Goal: Find specific page/section: Find specific page/section

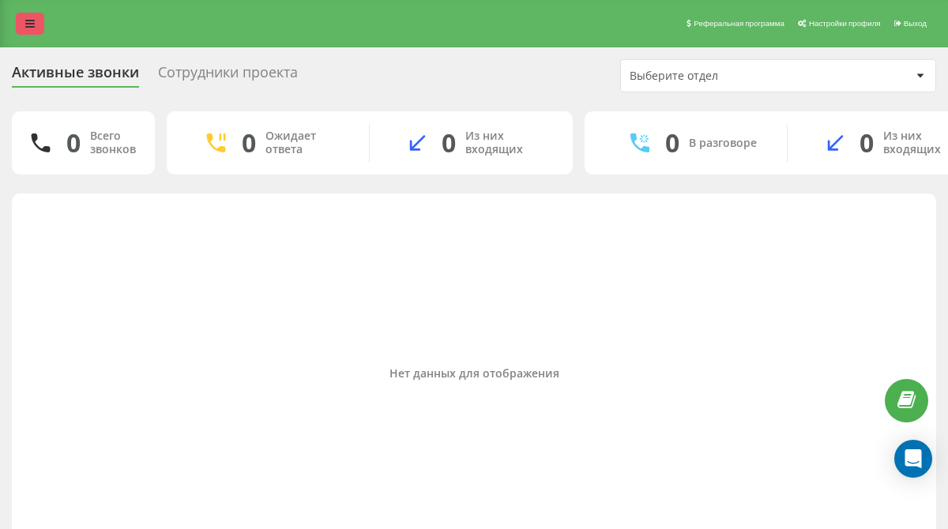
click at [37, 26] on link at bounding box center [30, 24] width 28 height 22
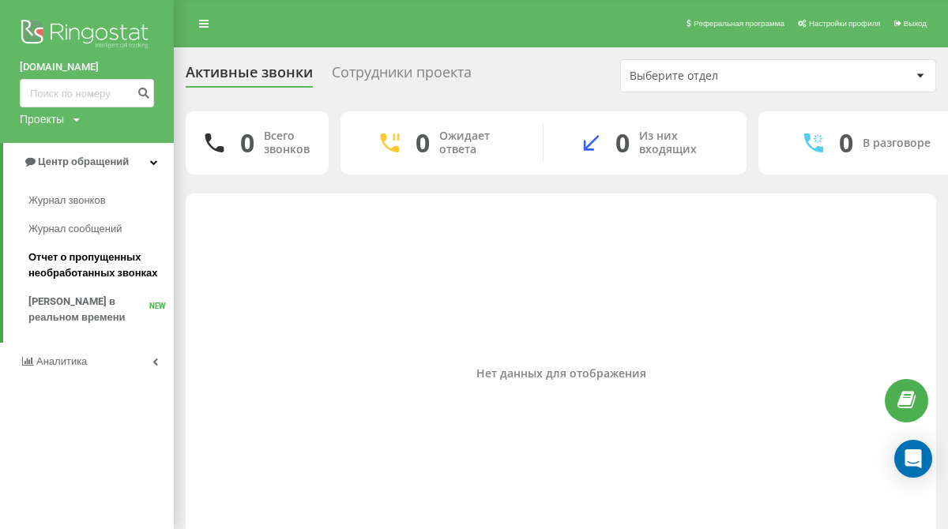
click at [113, 265] on span "Отчет о пропущенных необработанных звонках" at bounding box center [96, 266] width 137 height 32
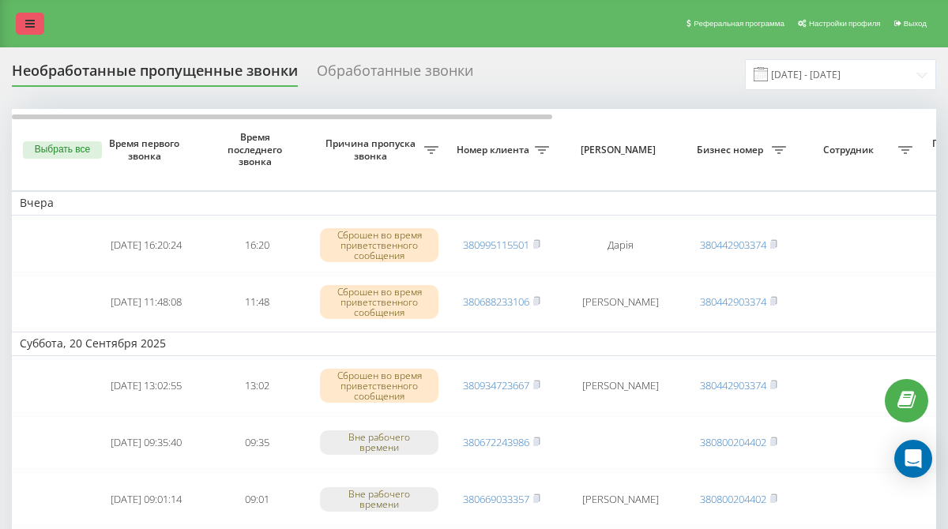
click at [32, 30] on link at bounding box center [30, 24] width 28 height 22
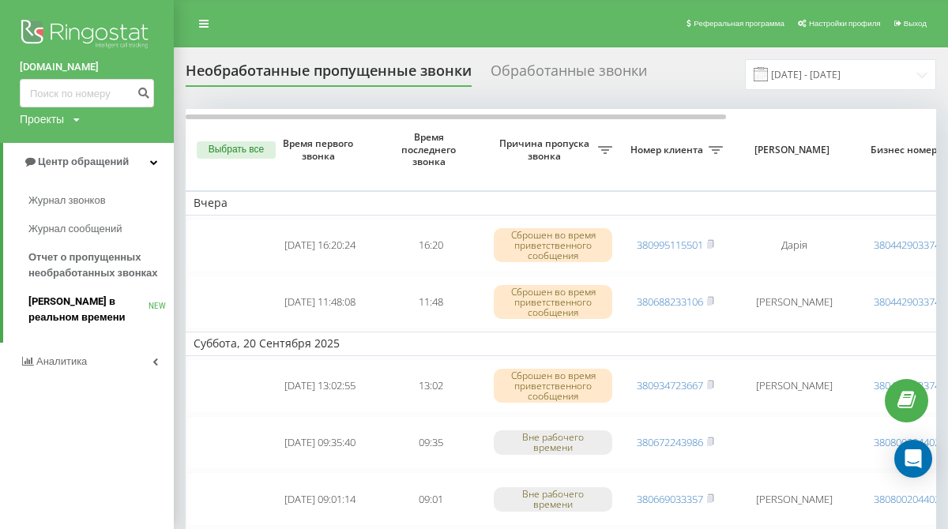
click at [103, 308] on span "[PERSON_NAME] в реальном времени" at bounding box center [88, 310] width 120 height 32
